Goal: Information Seeking & Learning: Learn about a topic

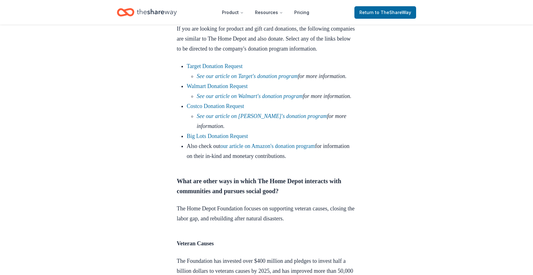
scroll to position [410, 0]
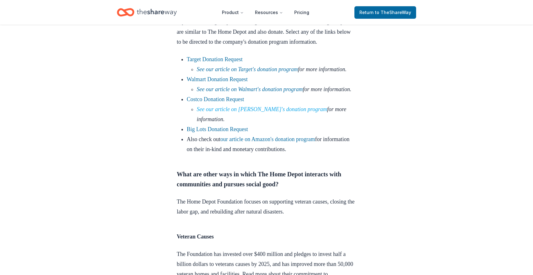
click at [263, 112] on link "See our article on [PERSON_NAME]'s donation program" at bounding box center [262, 109] width 130 height 6
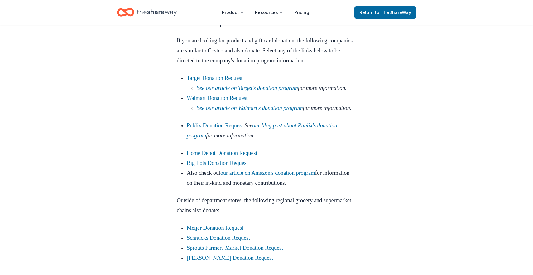
scroll to position [532, 0]
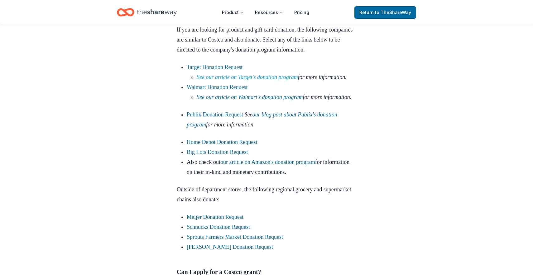
click at [229, 80] on link "See our article on Target's donation program" at bounding box center [247, 77] width 101 height 6
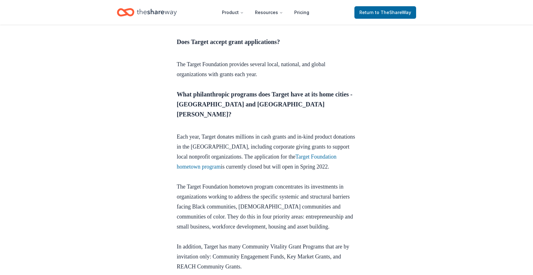
scroll to position [653, 0]
